Goal: Find specific page/section: Find specific page/section

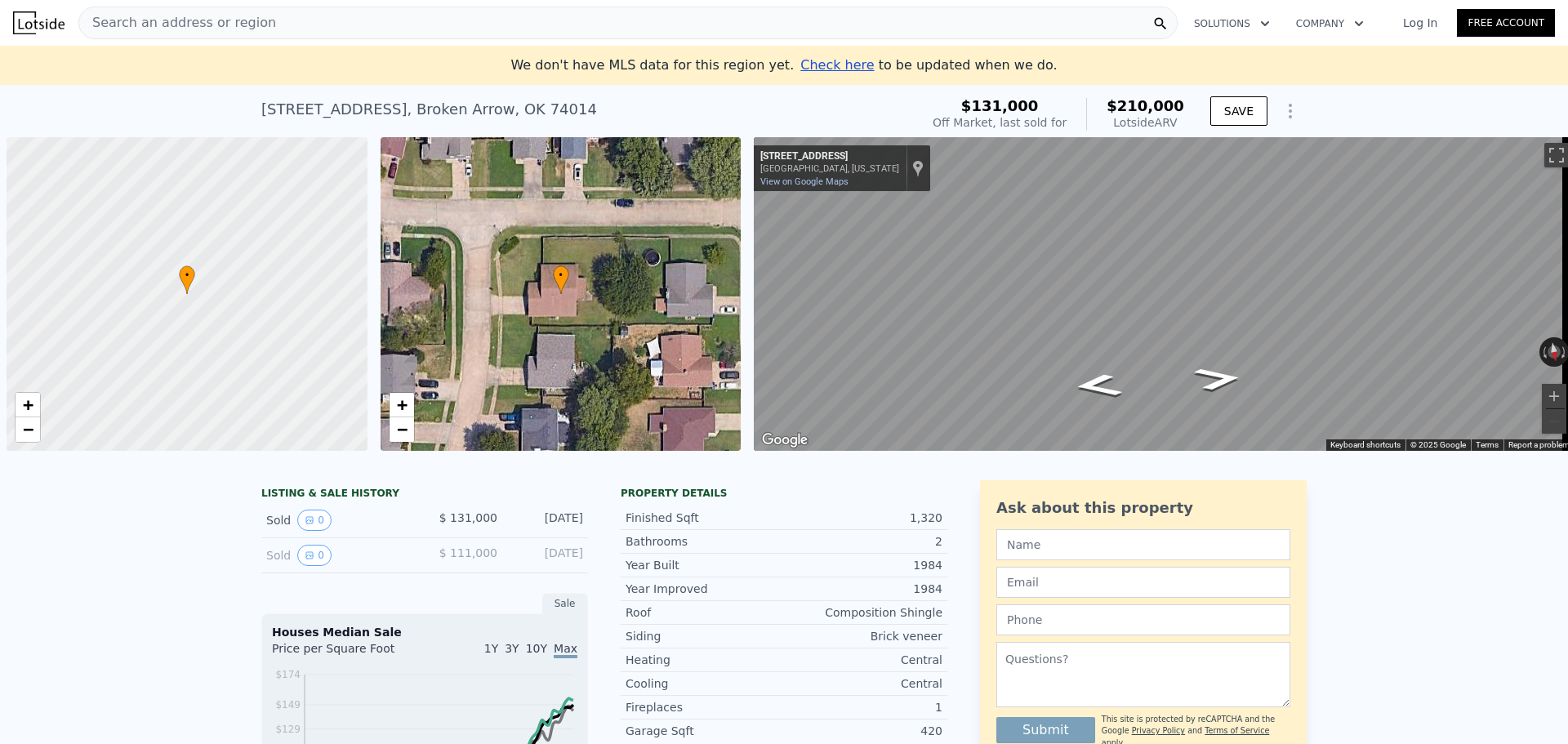
scroll to position [0, 7]
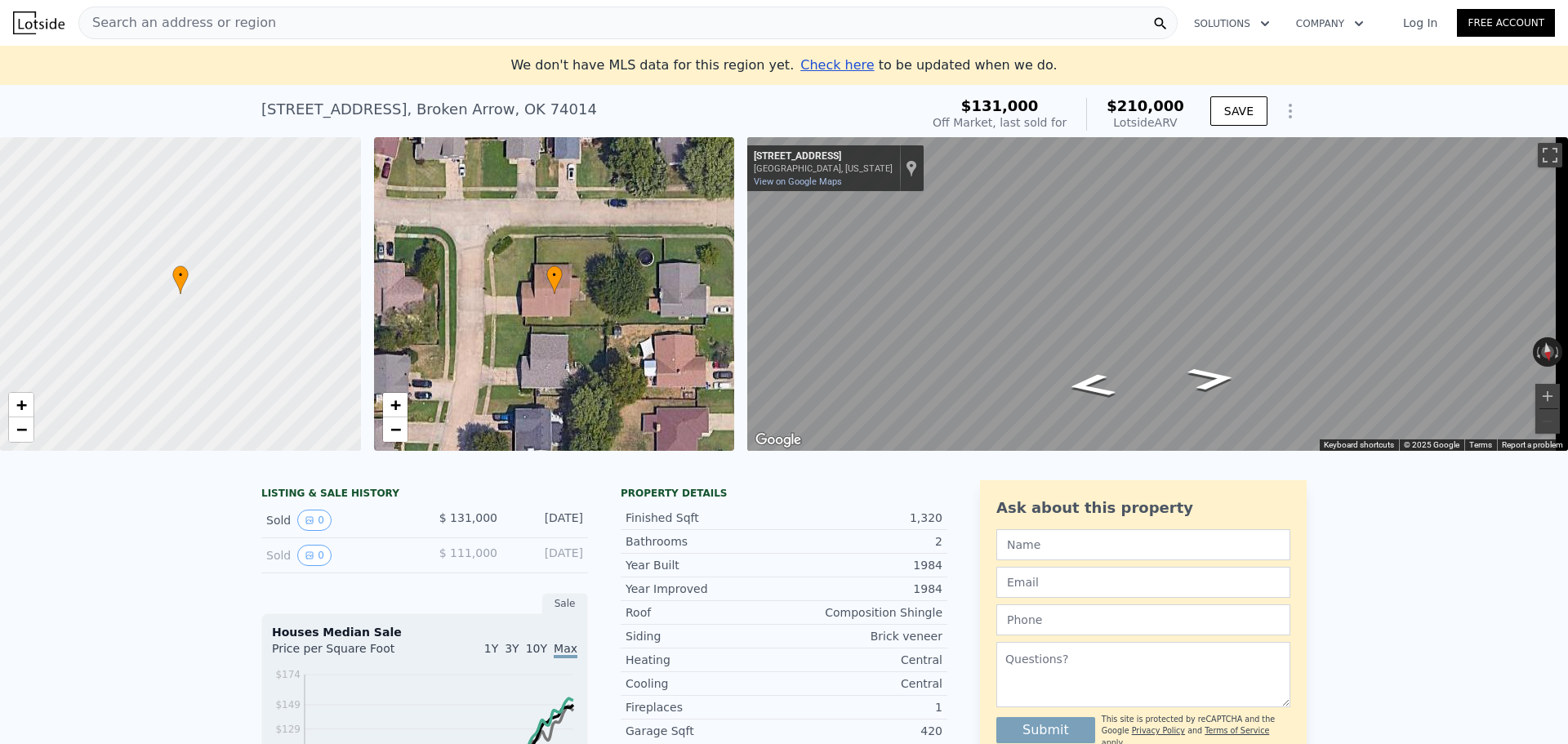
click at [279, 20] on div "Search an address or region" at bounding box center [628, 23] width 1099 height 33
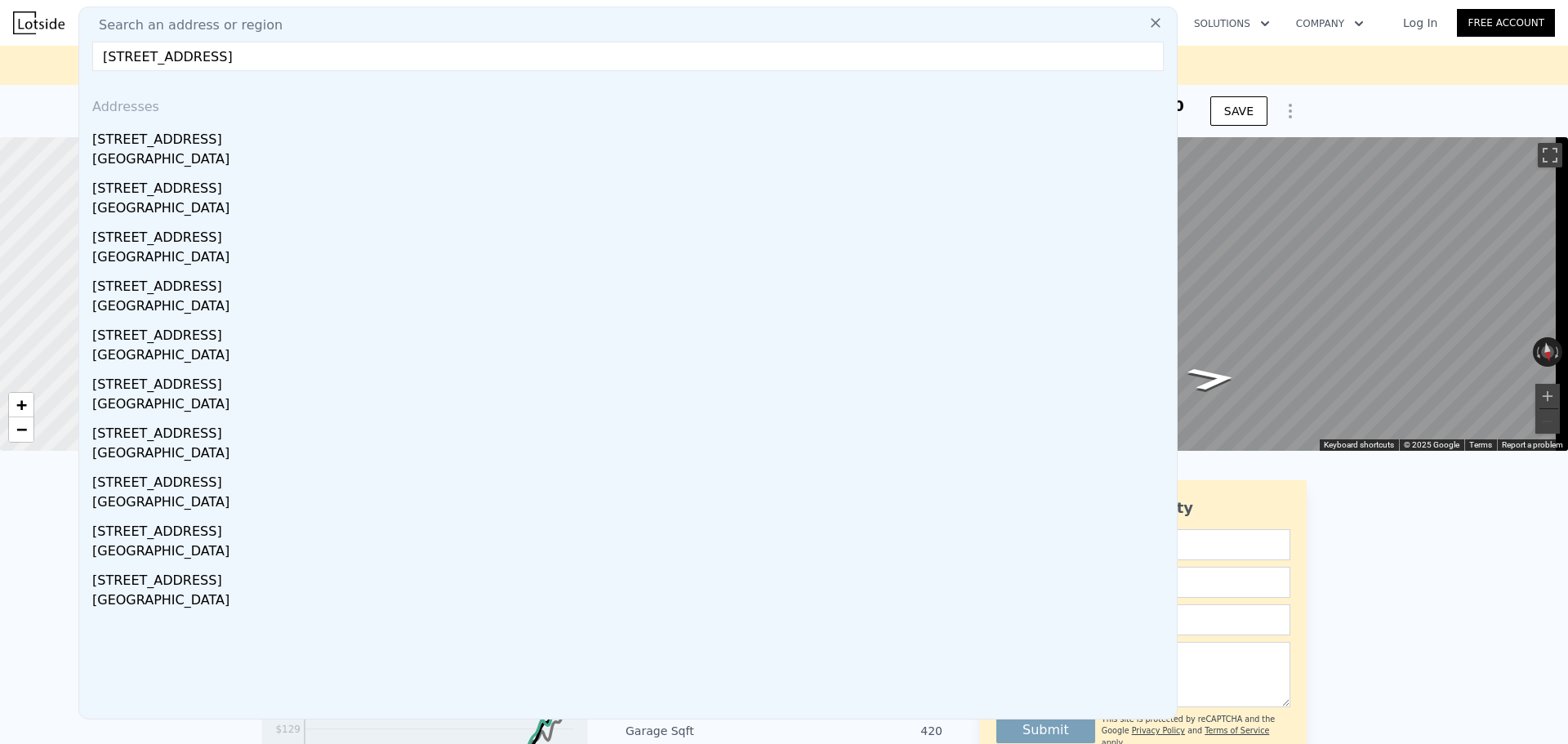
type input "[STREET_ADDRESS]"
click at [217, 137] on div "[STREET_ADDRESS]" at bounding box center [631, 136] width 1078 height 26
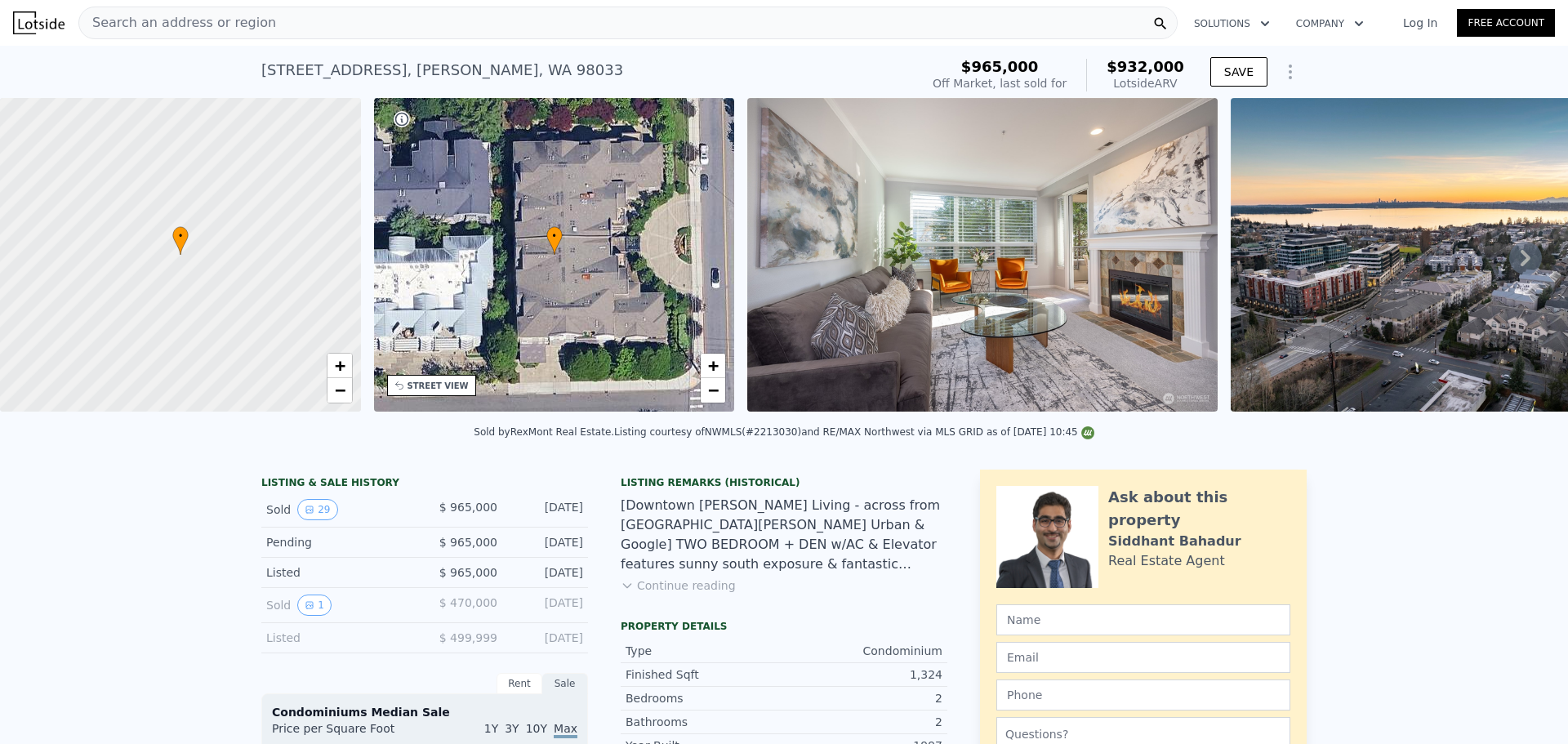
click at [196, 12] on div "Search an address or region" at bounding box center [177, 23] width 196 height 31
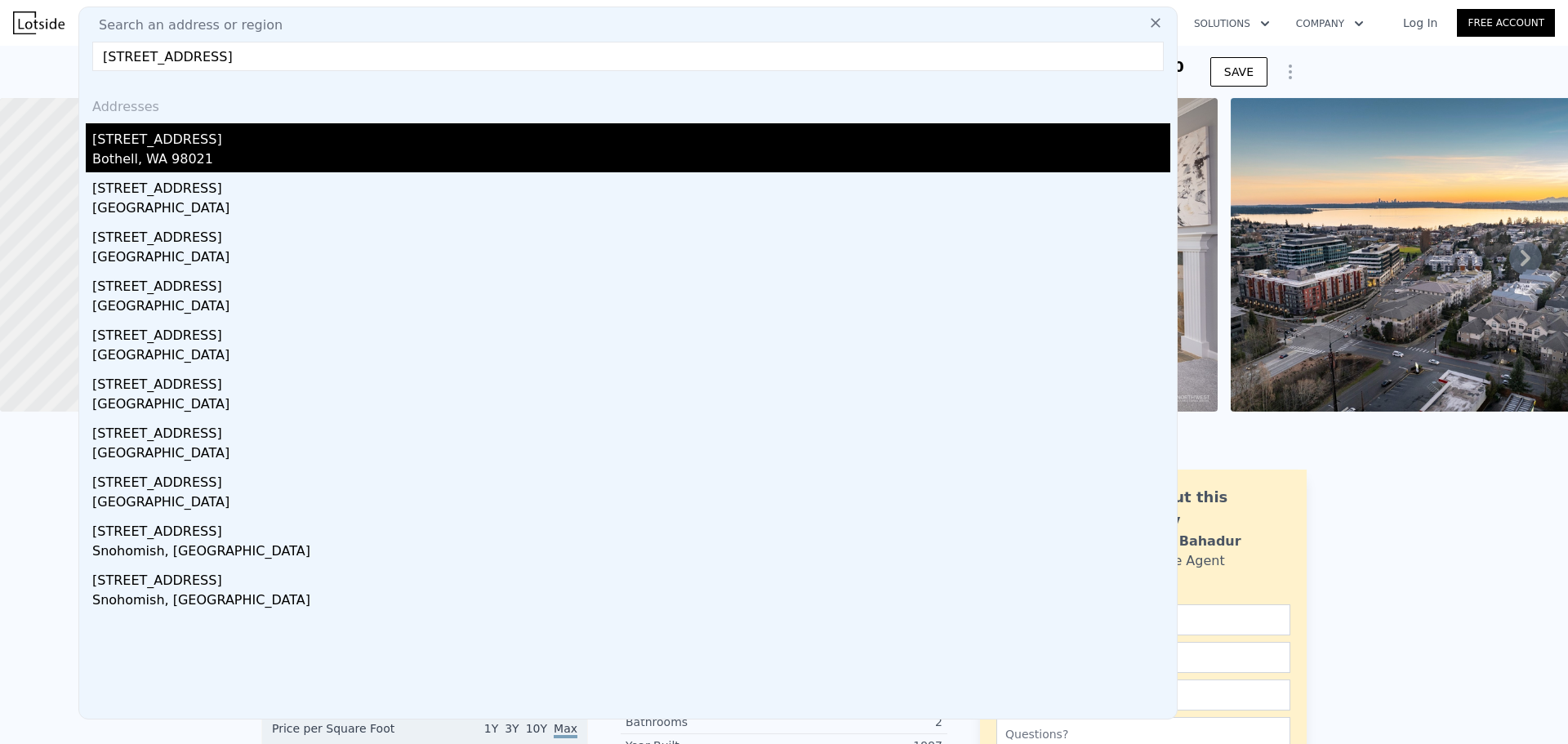
type input "[STREET_ADDRESS]"
click at [169, 153] on div "Bothell, WA 98021" at bounding box center [631, 161] width 1078 height 23
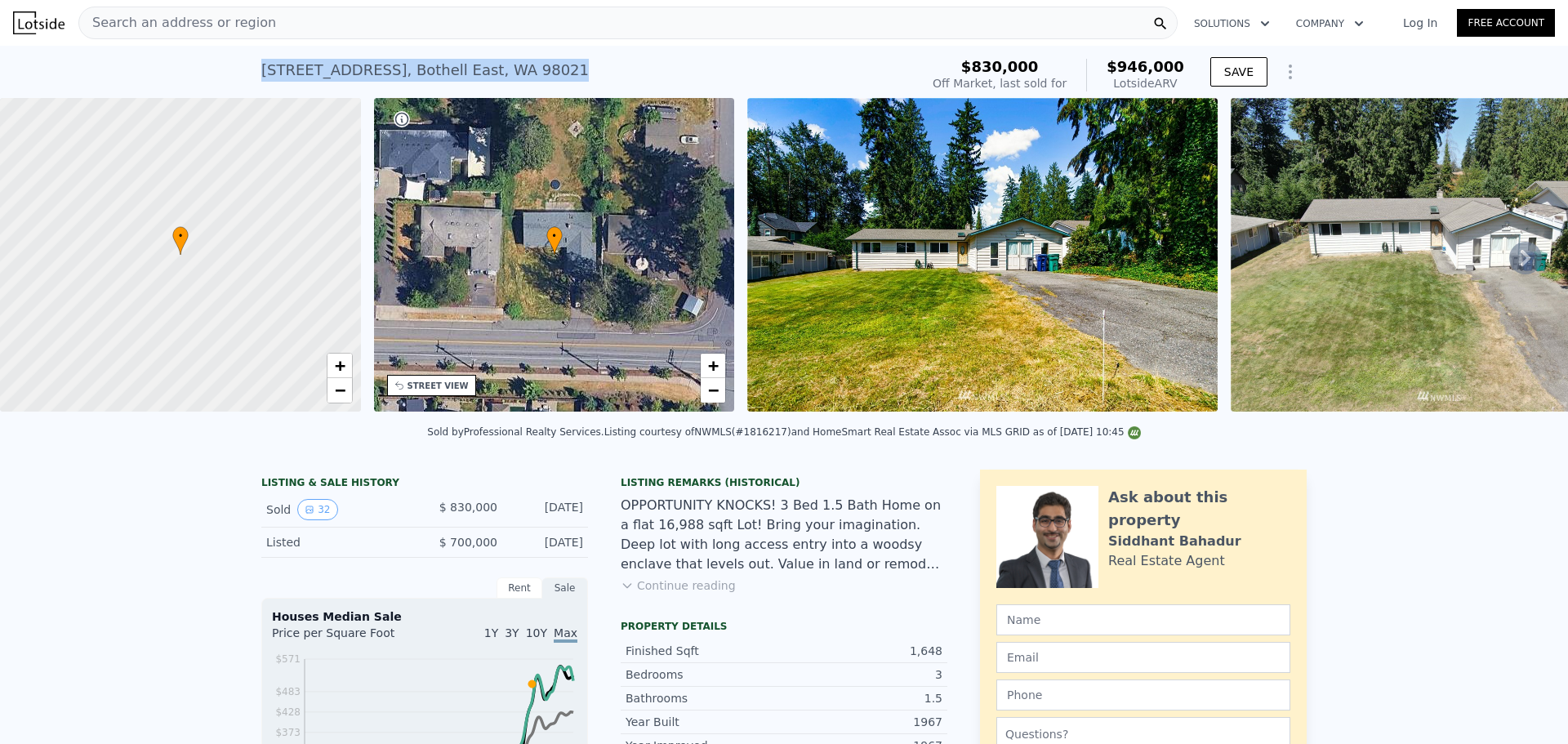
drag, startPoint x: 523, startPoint y: 74, endPoint x: 251, endPoint y: 67, distance: 272.1
click at [251, 67] on div "[STREET_ADDRESS] Sold [DATE] for $830k (~ARV $946k ) $830,000 Off Market, last …" at bounding box center [784, 72] width 1568 height 53
copy div "[STREET_ADDRESS]"
click at [537, 73] on div "[STREET_ADDRESS] Sold [DATE] for $830k (~ARV $946k )" at bounding box center [587, 75] width 651 height 46
